Goal: Task Accomplishment & Management: Complete application form

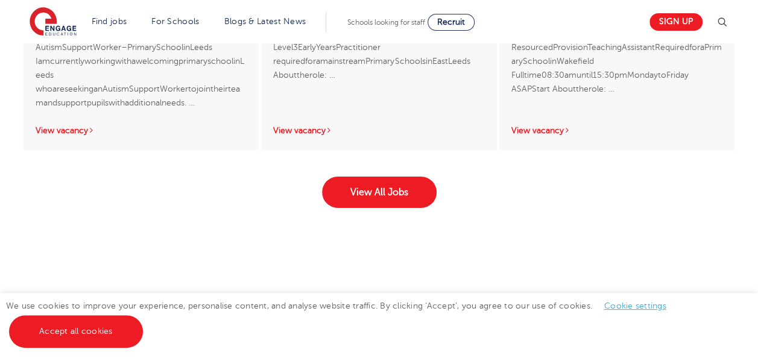
scroll to position [2010, 0]
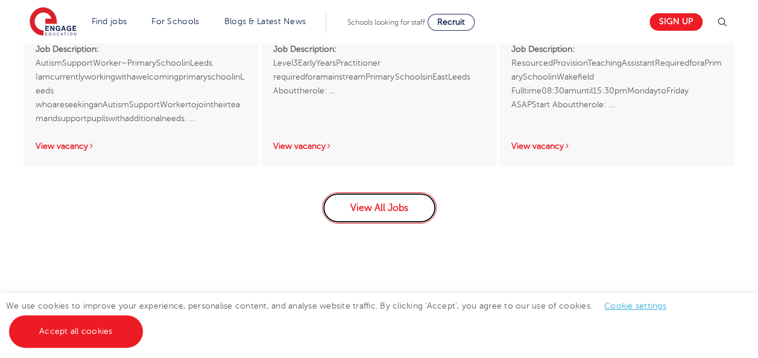
click at [390, 209] on link "View All Jobs" at bounding box center [379, 207] width 115 height 31
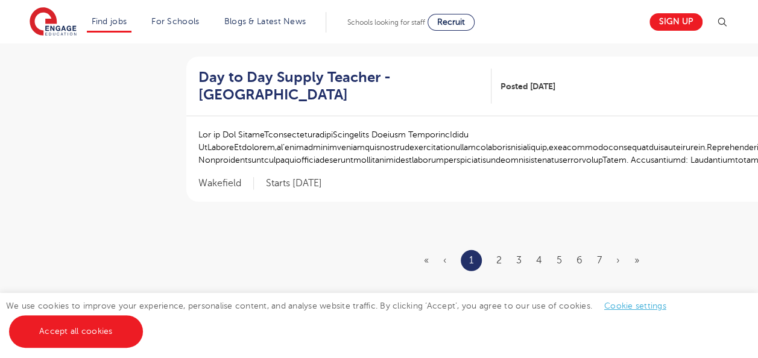
scroll to position [1560, 0]
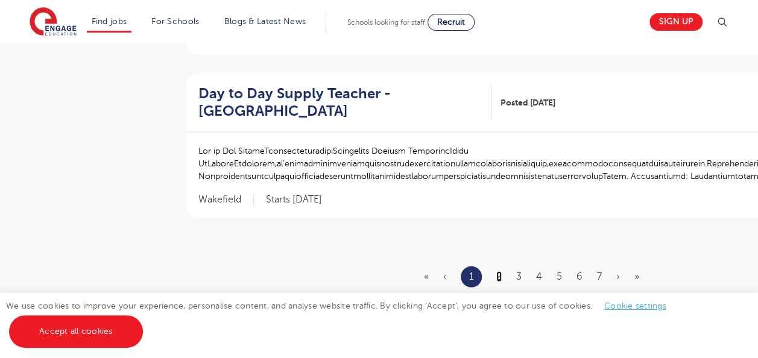
click at [502, 272] on link "2" at bounding box center [498, 276] width 5 height 11
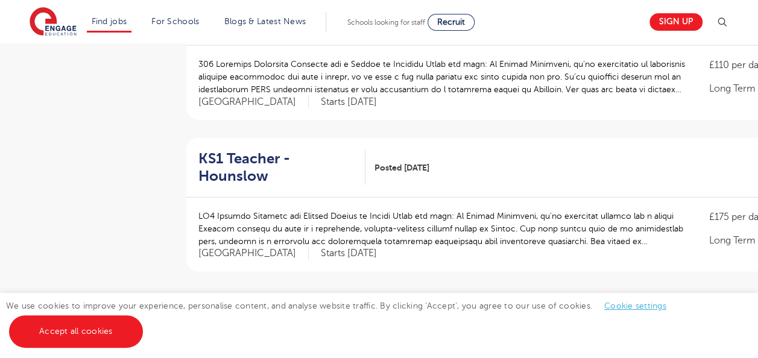
scroll to position [1427, 0]
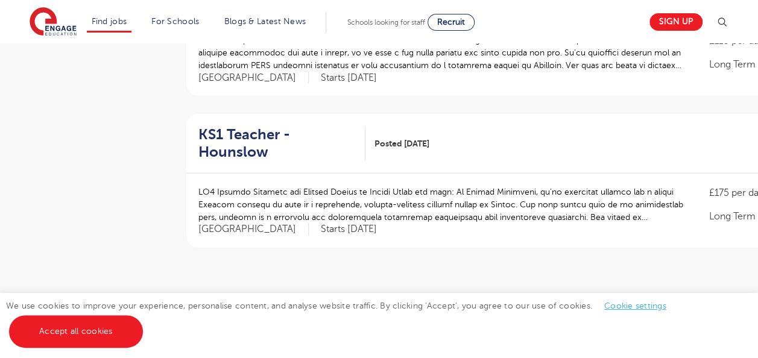
click at [519, 301] on link "3" at bounding box center [517, 306] width 5 height 11
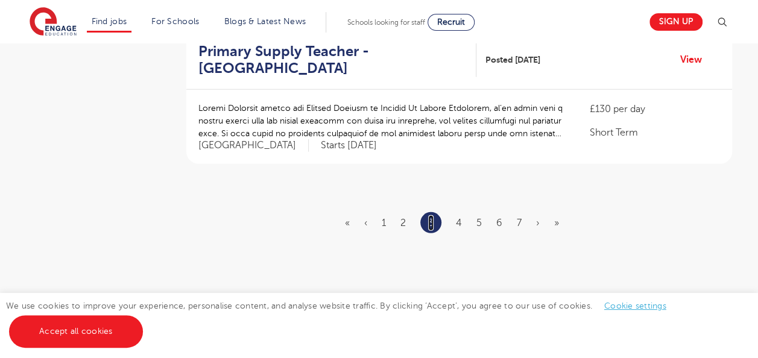
scroll to position [1495, 0]
click at [457, 216] on link "4" at bounding box center [459, 221] width 6 height 11
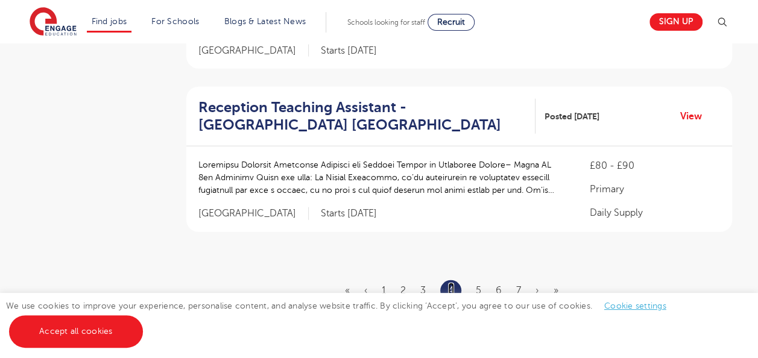
scroll to position [1447, 0]
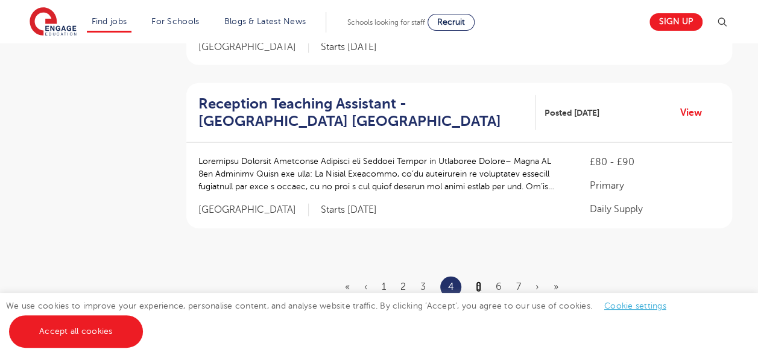
click at [477, 281] on link "5" at bounding box center [478, 286] width 5 height 11
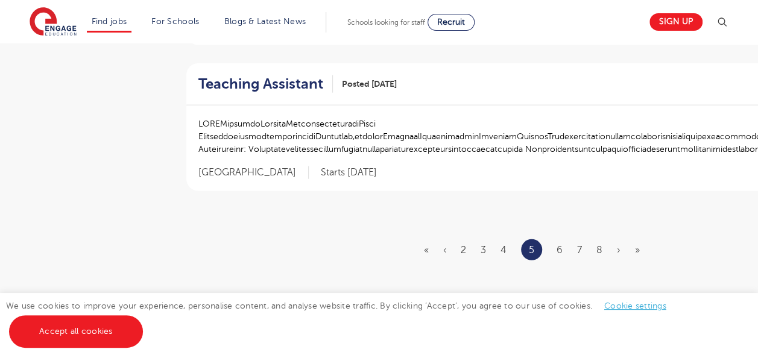
scroll to position [1495, 0]
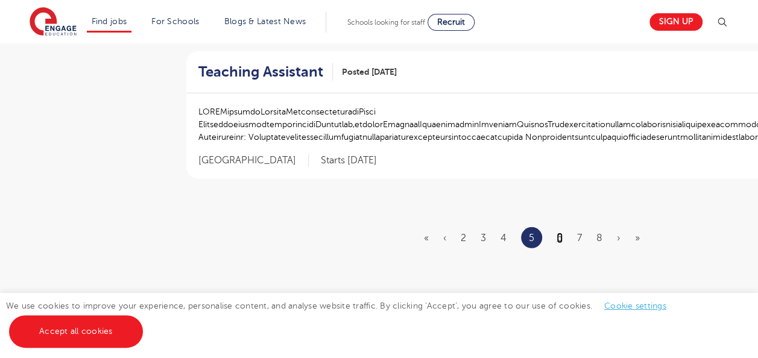
click at [561, 233] on link "6" at bounding box center [559, 238] width 6 height 11
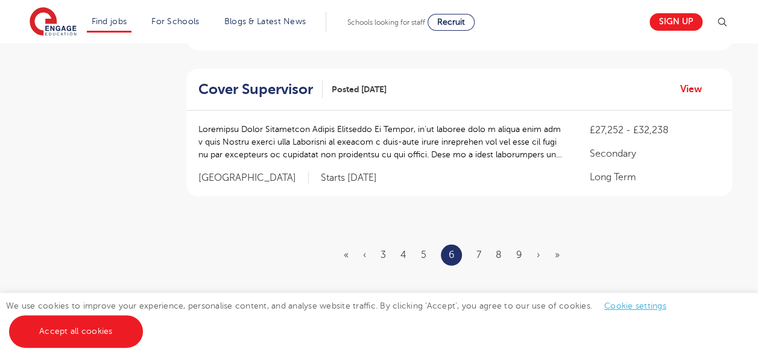
scroll to position [1664, 0]
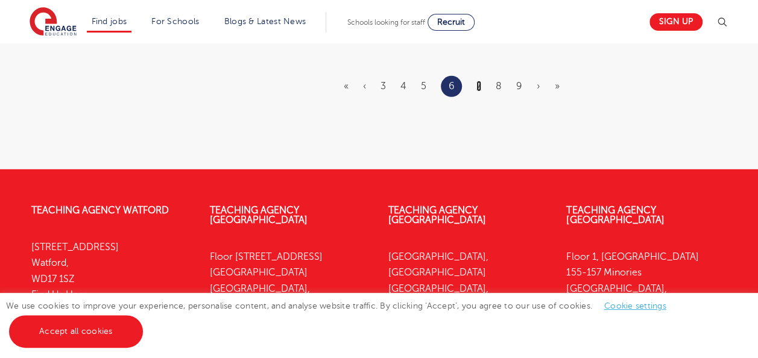
click at [479, 81] on link "7" at bounding box center [478, 86] width 5 height 11
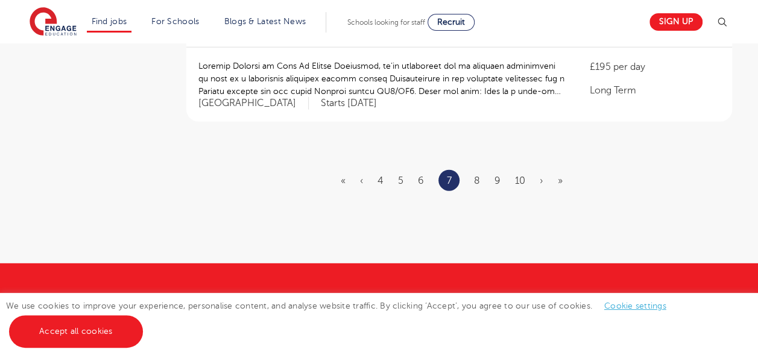
scroll to position [1519, 0]
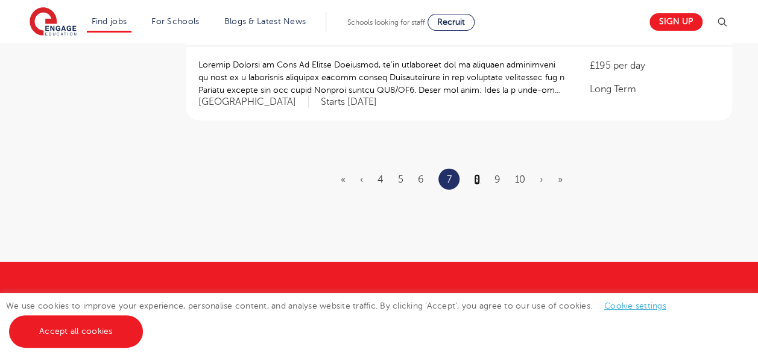
click at [477, 176] on link "8" at bounding box center [477, 179] width 6 height 11
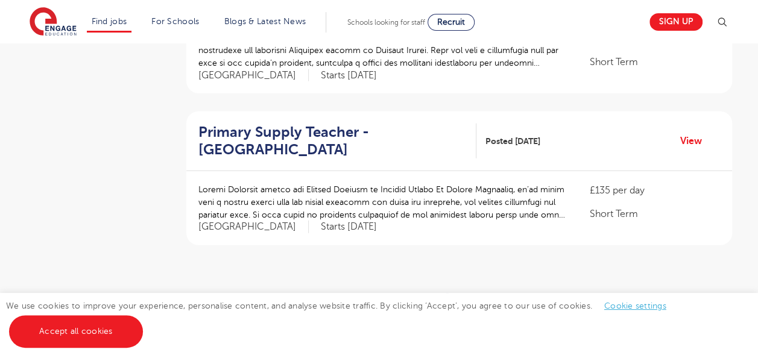
scroll to position [1495, 0]
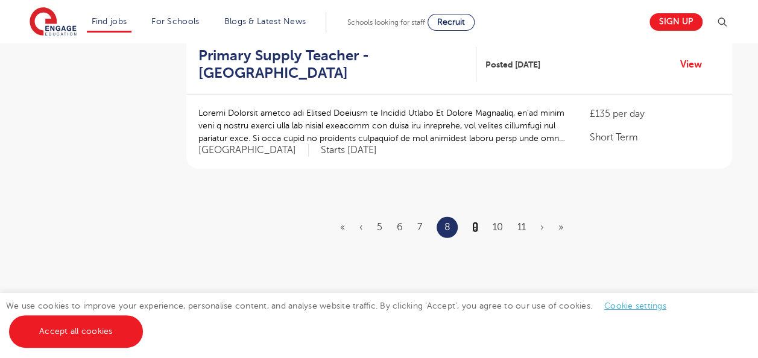
click at [475, 222] on link "9" at bounding box center [475, 227] width 6 height 11
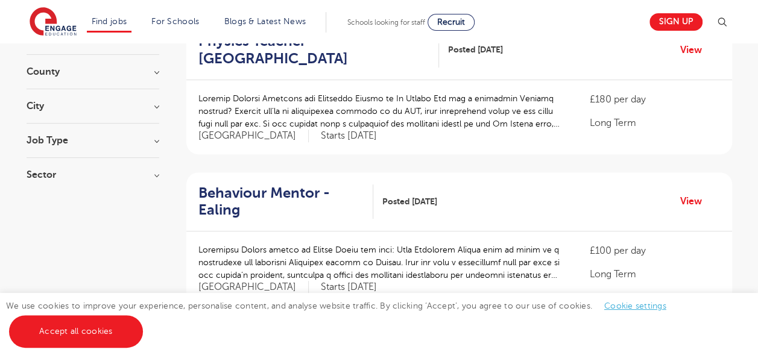
scroll to position [169, 0]
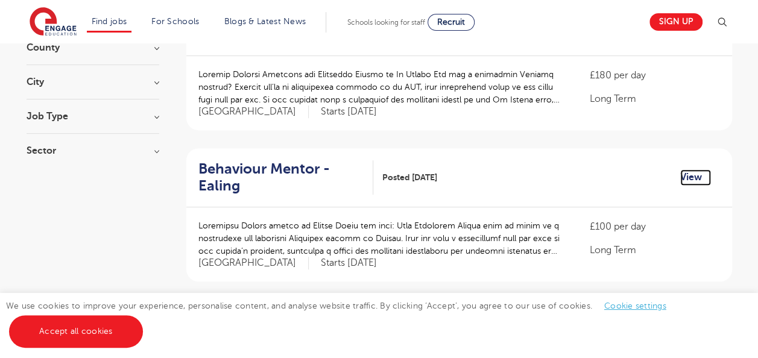
click at [691, 177] on link "View" at bounding box center [695, 177] width 31 height 16
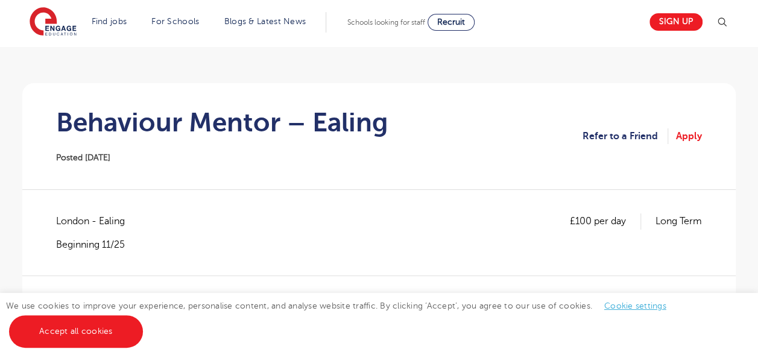
scroll to position [96, 0]
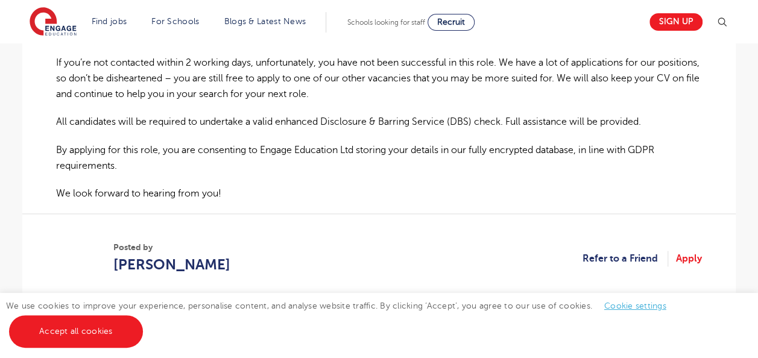
scroll to position [796, 0]
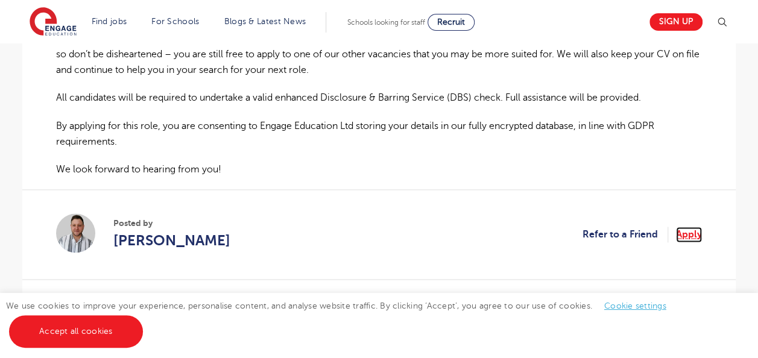
click at [688, 233] on link "Apply" at bounding box center [689, 235] width 26 height 16
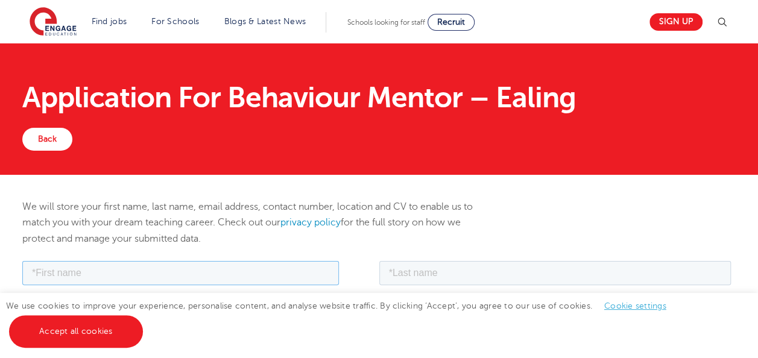
click at [164, 272] on input "text" at bounding box center [180, 272] width 316 height 24
type input "Kanika- Mafuane"
click at [434, 272] on input "text" at bounding box center [555, 272] width 352 height 24
type input "Bedeau"
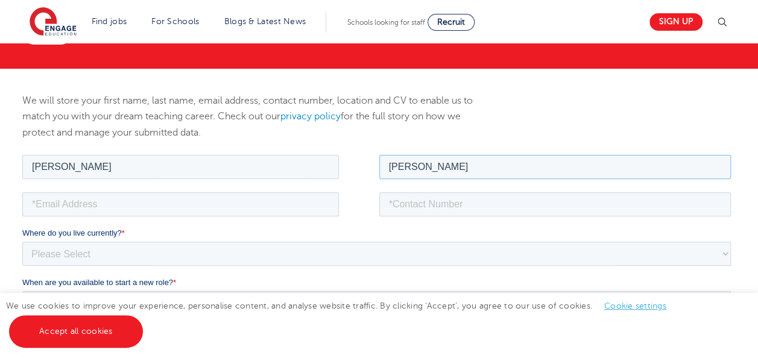
scroll to position [124, 0]
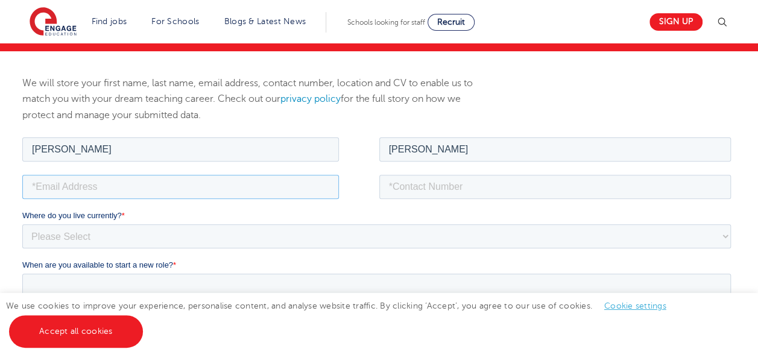
click at [229, 187] on input "email" at bounding box center [180, 186] width 316 height 24
type input "kanikabedeau@yahoo.co.uk"
click at [410, 187] on input "tel" at bounding box center [555, 186] width 352 height 24
click at [405, 184] on input "+447958041744" at bounding box center [555, 186] width 352 height 24
type input "07958041744"
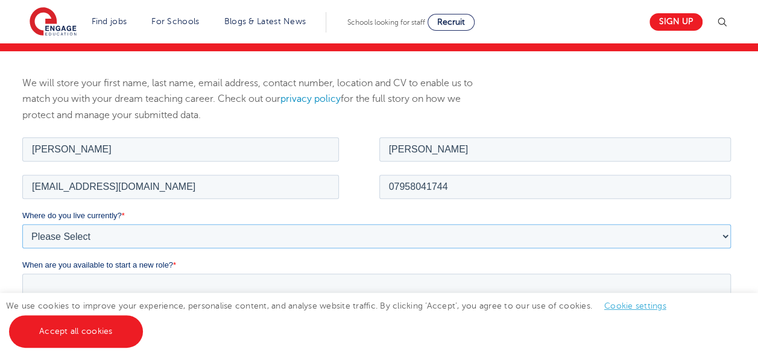
click at [193, 228] on select "Please Select UK Canada Ireland Australia New Zealand Europe USA South Africa J…" at bounding box center [376, 236] width 708 height 24
select select "UK"
click at [22, 224] on select "Please Select UK Canada Ireland Australia New Zealand Europe USA South Africa J…" at bounding box center [376, 236] width 708 height 24
click at [112, 234] on select "Please Select UK Canada Ireland Australia New Zealand Europe USA South Africa J…" at bounding box center [376, 236] width 708 height 24
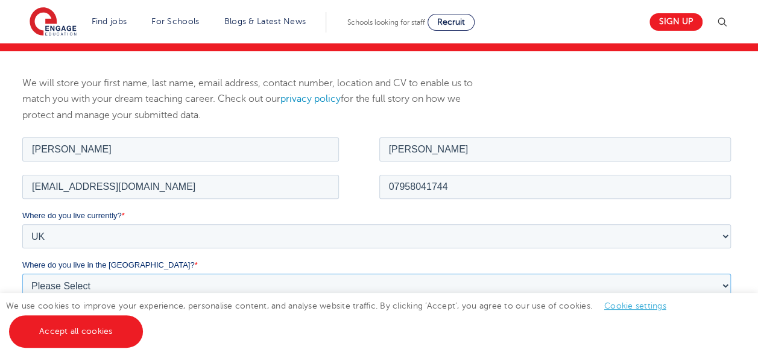
click at [112, 283] on select "Please Select Overseas Barnsley Bedfordshire Berkshire Bournemouth Bracknell Fo…" at bounding box center [376, 285] width 708 height 24
select select "City of London"
click at [22, 273] on select "Please Select Overseas Barnsley Bedfordshire Berkshire Bournemouth Bracknell Fo…" at bounding box center [376, 285] width 708 height 24
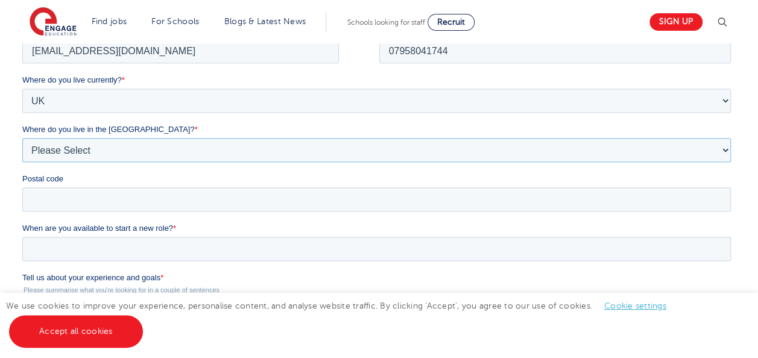
scroll to position [268, 0]
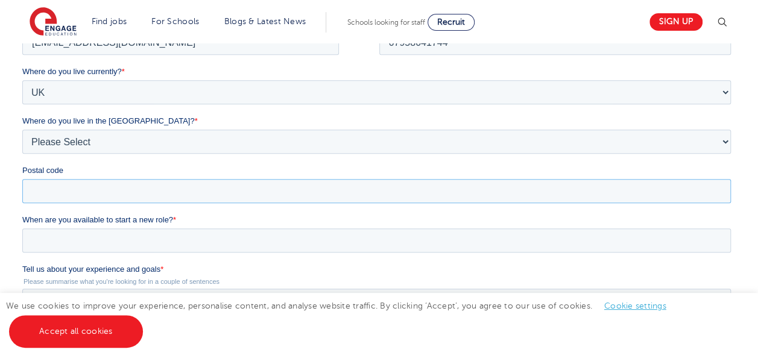
click at [103, 184] on input "Postal code" at bounding box center [376, 191] width 708 height 24
type input "W11 1WD"
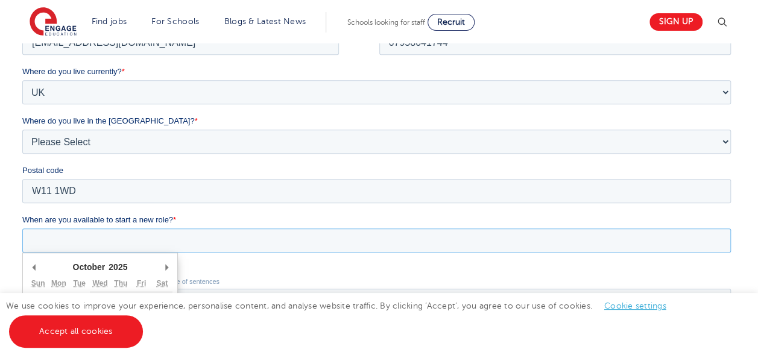
click at [82, 242] on input "When are you available to start a new role? *" at bounding box center [376, 240] width 708 height 24
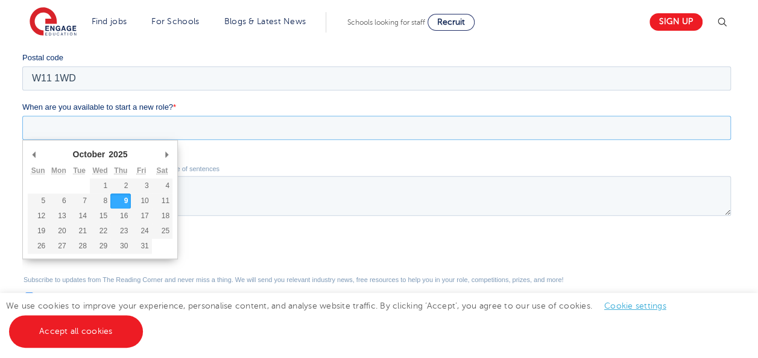
scroll to position [386, 0]
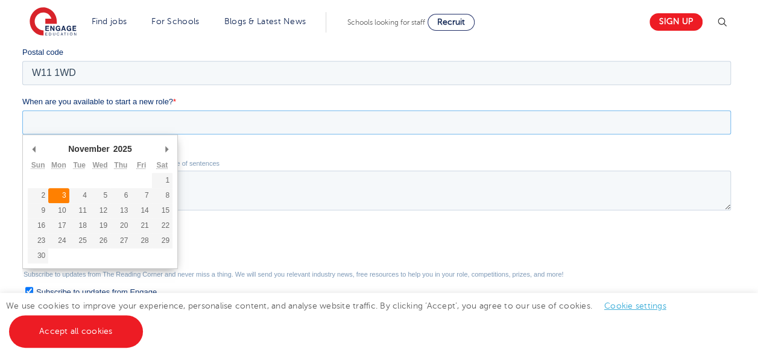
type div "2025-11-03"
type input "2025/11/03"
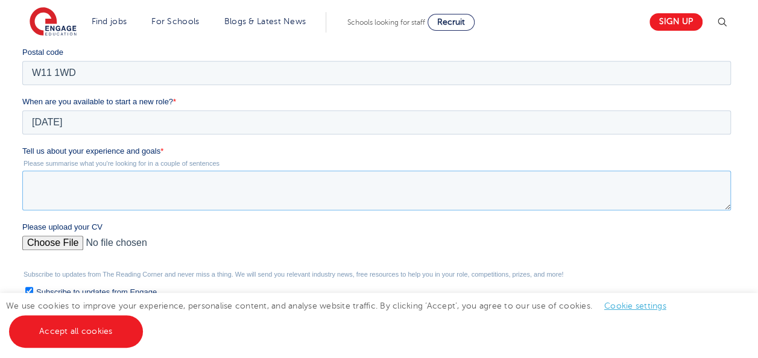
click at [40, 180] on textarea "Tell us about your experience and goals *" at bounding box center [376, 191] width 708 height 40
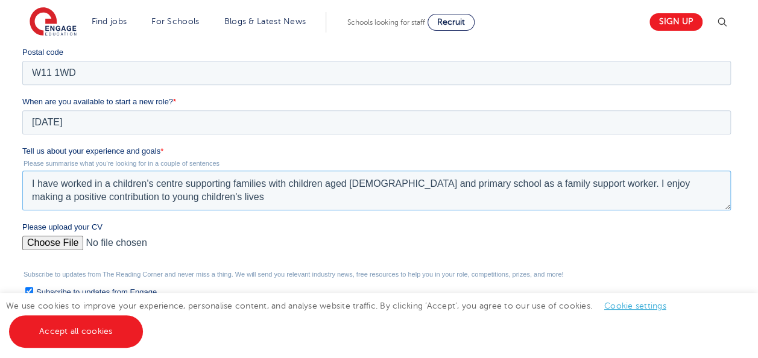
click at [28, 183] on textarea "I have worked in a children's centre supporting families with children aged 0- …" at bounding box center [376, 191] width 708 height 40
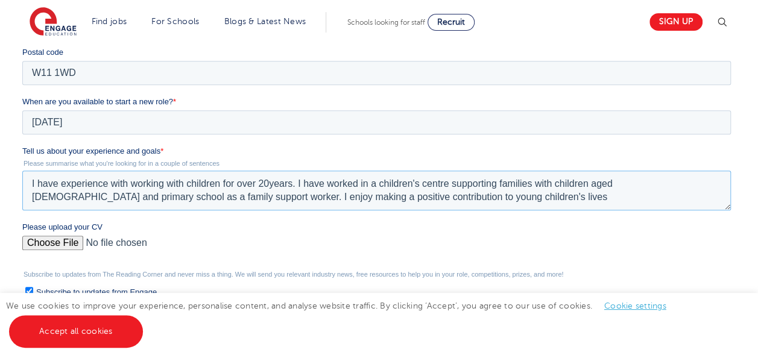
click at [424, 196] on textarea "I have experience with working with children for over 20years. I have worked in…" at bounding box center [376, 191] width 708 height 40
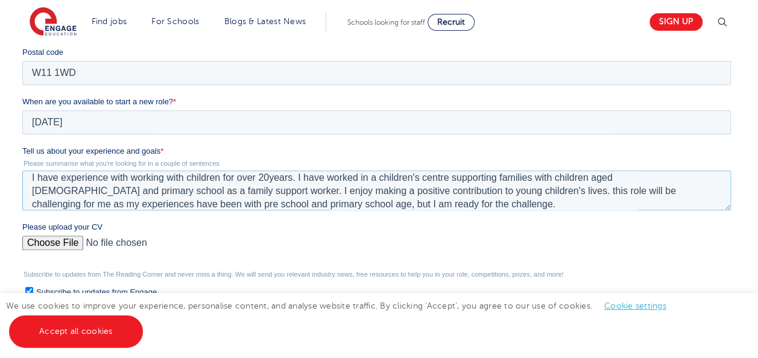
click at [178, 190] on textarea "I have experience with working with children for over 20years. I have worked in…" at bounding box center [376, 191] width 708 height 40
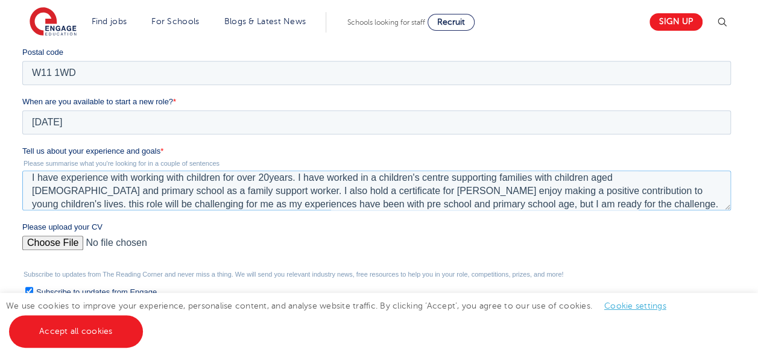
click at [177, 192] on textarea "I have experience with working with children for over 20years. I have worked in…" at bounding box center [376, 191] width 708 height 40
click at [709, 190] on textarea "I have experience with working with children for over 20years. I have worked in…" at bounding box center [376, 191] width 708 height 40
click at [165, 203] on textarea "I have experience with working with children for over 20years. I have worked in…" at bounding box center [376, 191] width 708 height 40
click at [186, 205] on textarea "I have experience with working with children for over 20years. I have worked in…" at bounding box center [376, 191] width 708 height 40
click at [456, 204] on textarea "I have experience with working with children for over 20years. I have worked in…" at bounding box center [376, 191] width 708 height 40
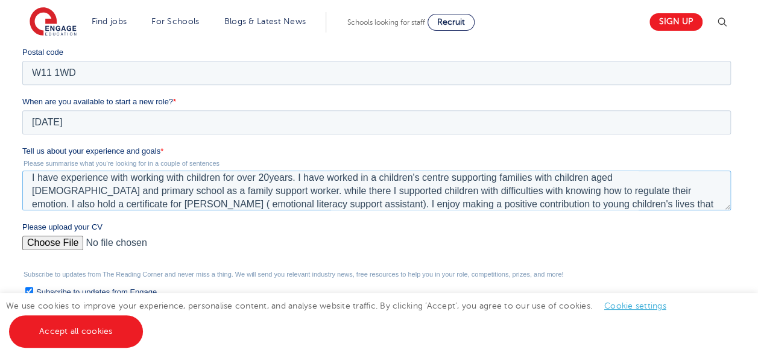
scroll to position [27, 0]
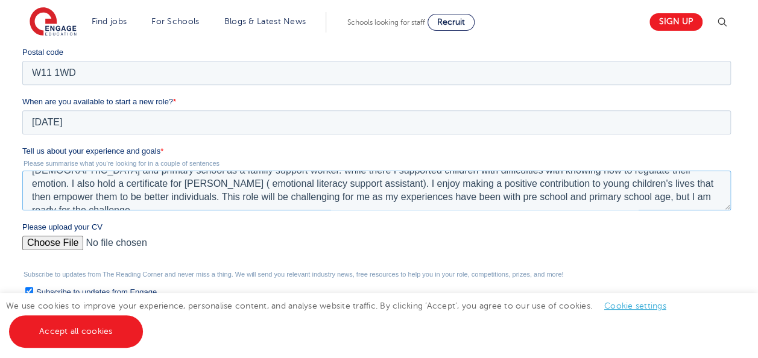
type textarea "I have experience with working with children for over 20years. I have worked in…"
click at [59, 241] on input "Please upload your CV" at bounding box center [376, 248] width 708 height 24
type input "C:\fakepath\Kanika Cv-24.doc"
click at [131, 240] on input "Please upload your CV" at bounding box center [376, 248] width 708 height 24
click at [56, 242] on input "Please upload your CV" at bounding box center [376, 248] width 708 height 24
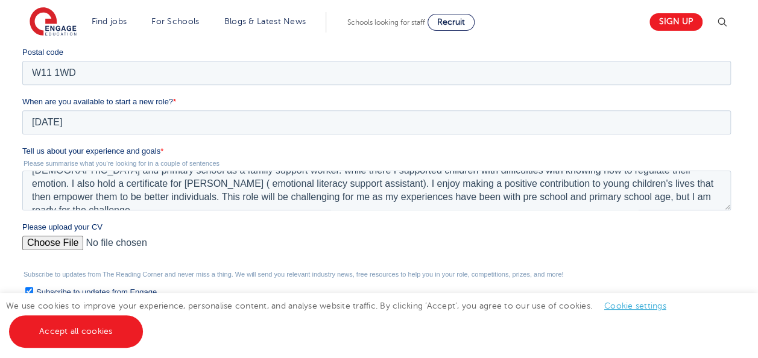
type input "C:\fakepath\Kanika Cv-24.doc"
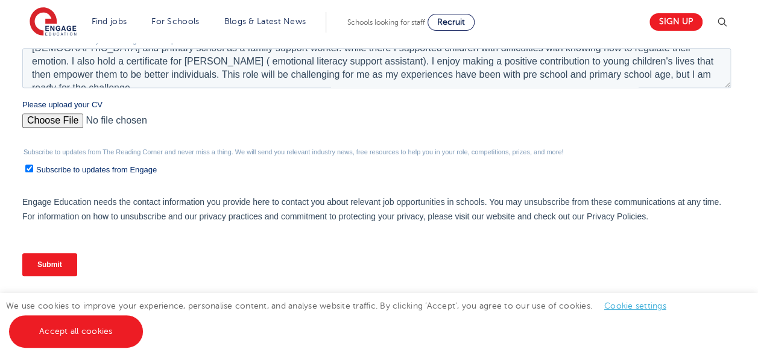
scroll to position [512, 0]
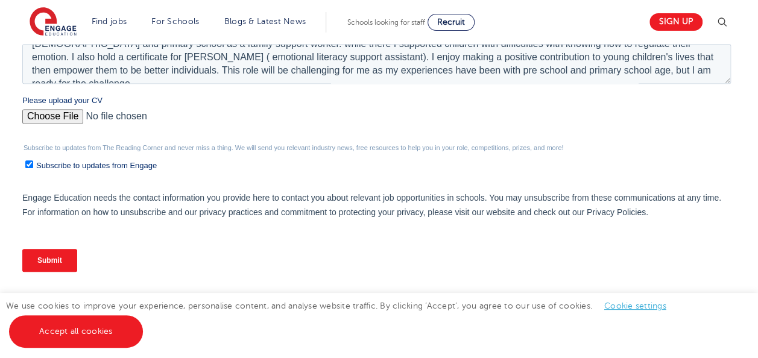
click at [28, 163] on input "Subscribe to updates from Engage" at bounding box center [29, 164] width 8 height 8
checkbox input "false"
click at [54, 260] on input "Submit" at bounding box center [49, 260] width 55 height 23
